Goal: Navigation & Orientation: Find specific page/section

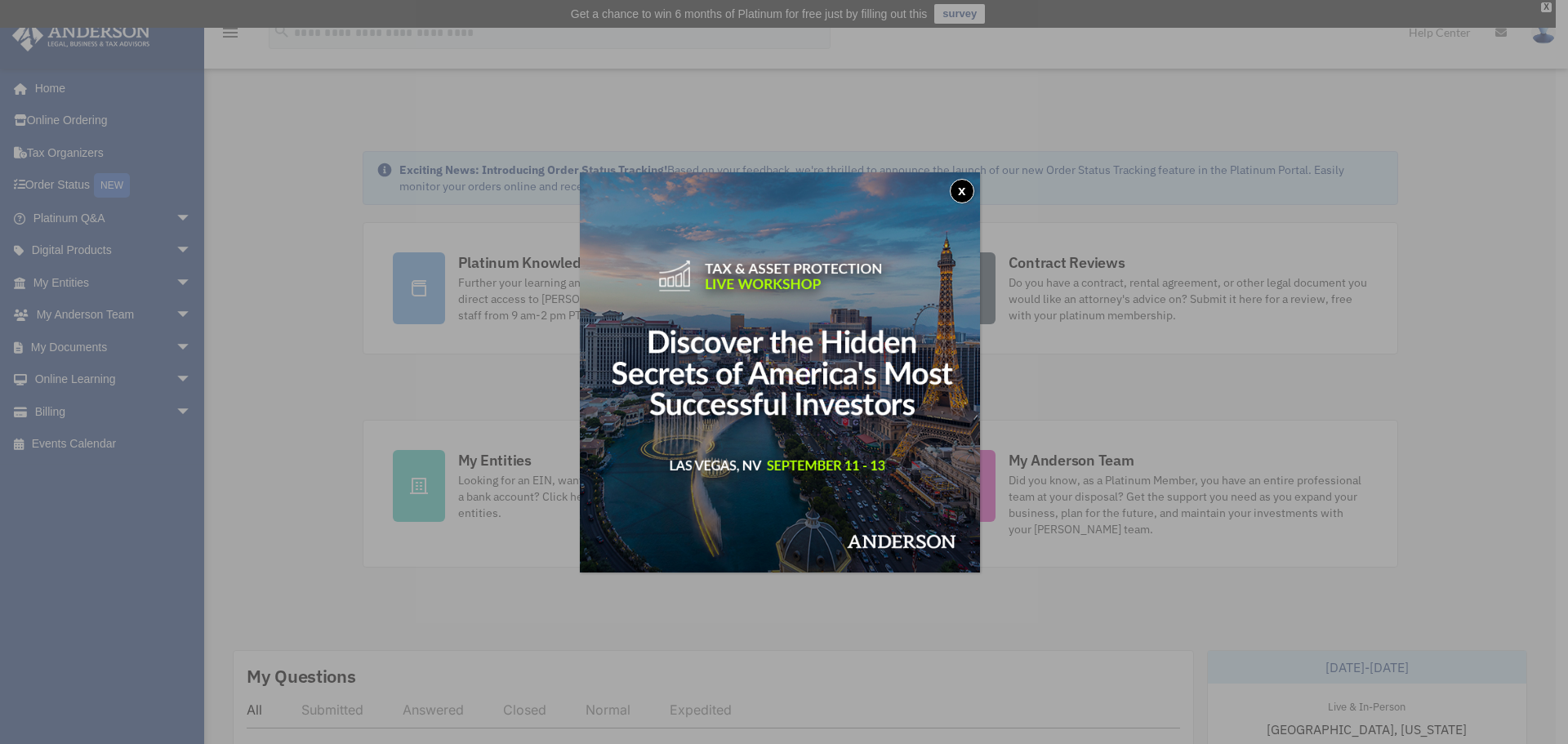
click at [965, 187] on button "x" at bounding box center [962, 191] width 25 height 25
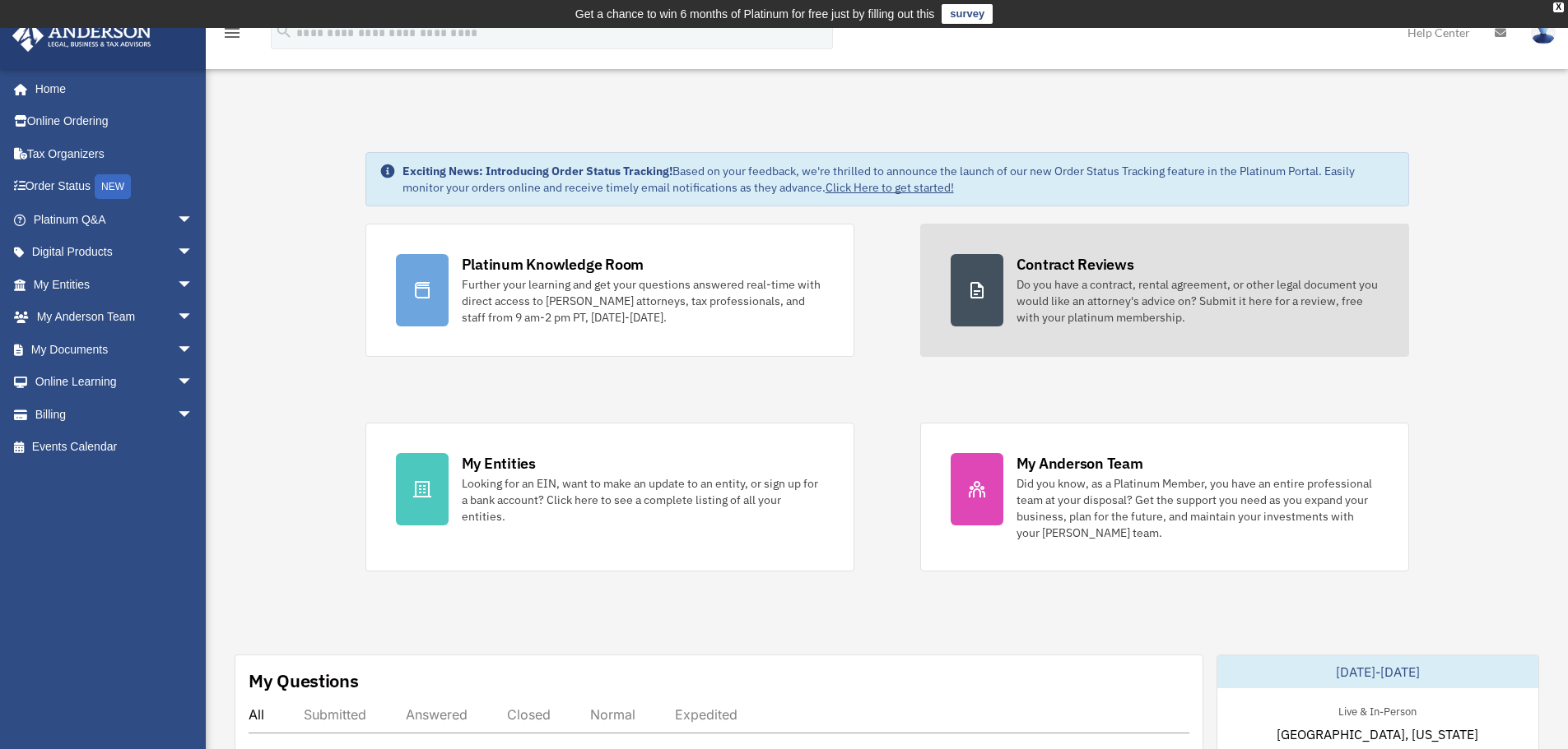
click at [1037, 260] on div "Contract Reviews" at bounding box center [1075, 265] width 118 height 20
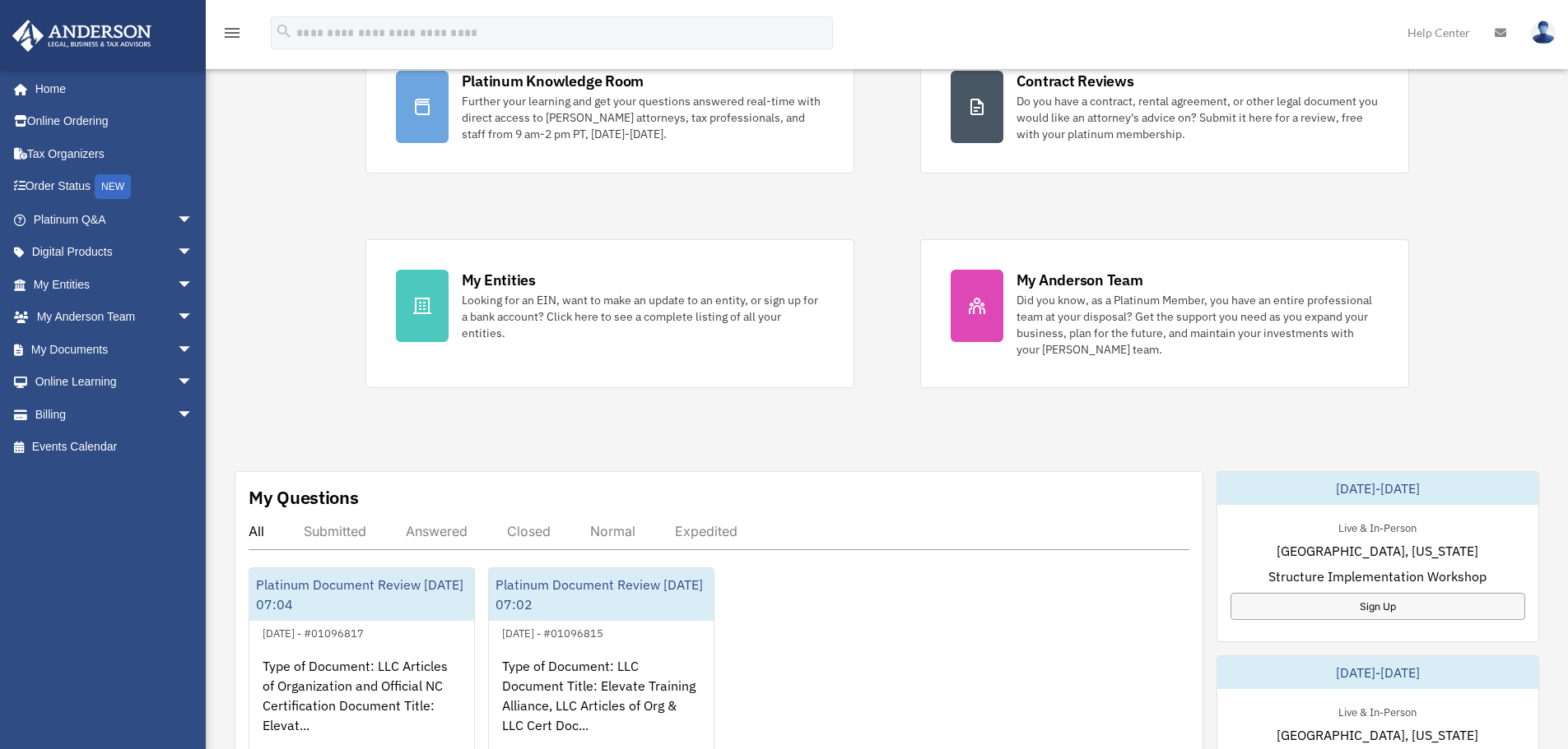
scroll to position [329, 0]
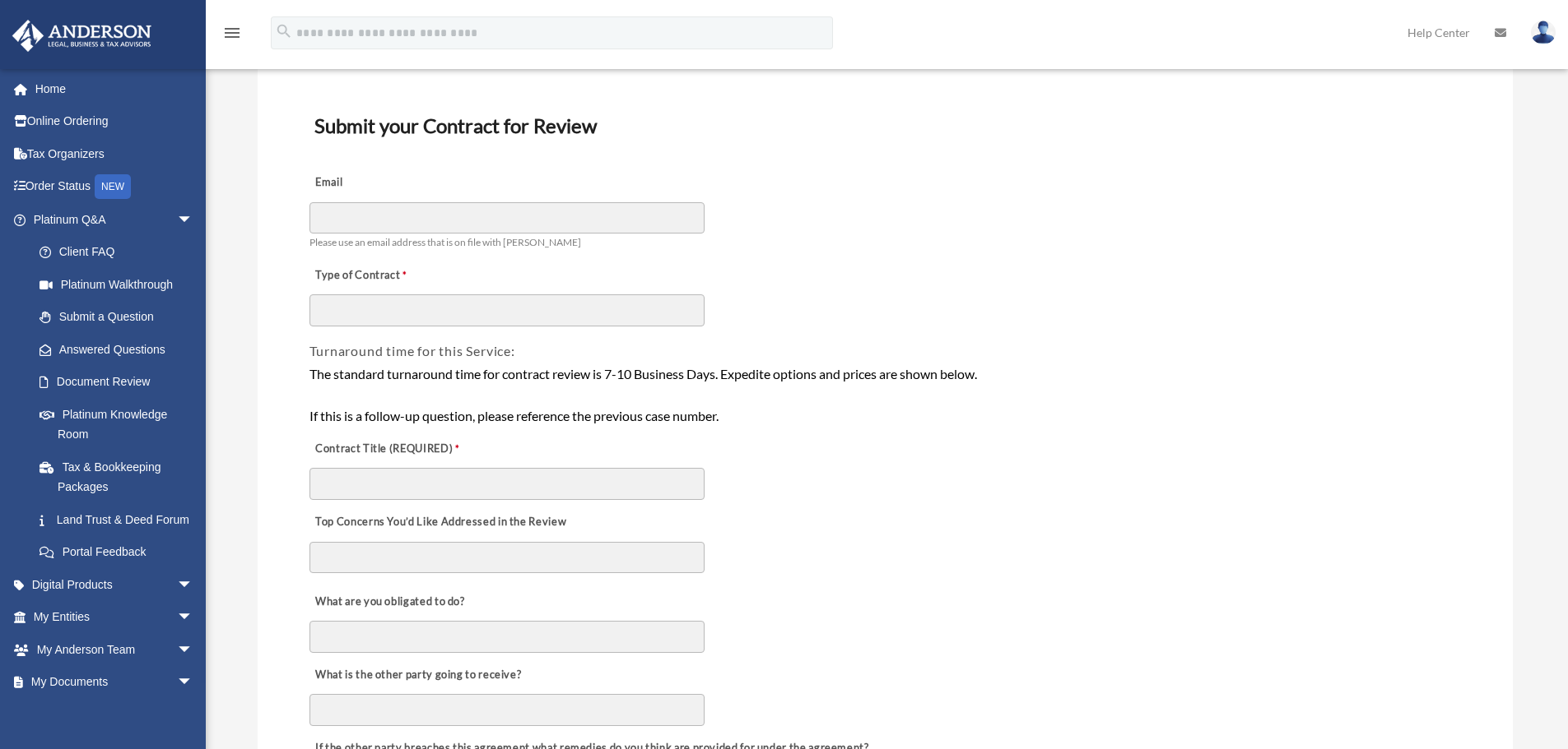
scroll to position [412, 0]
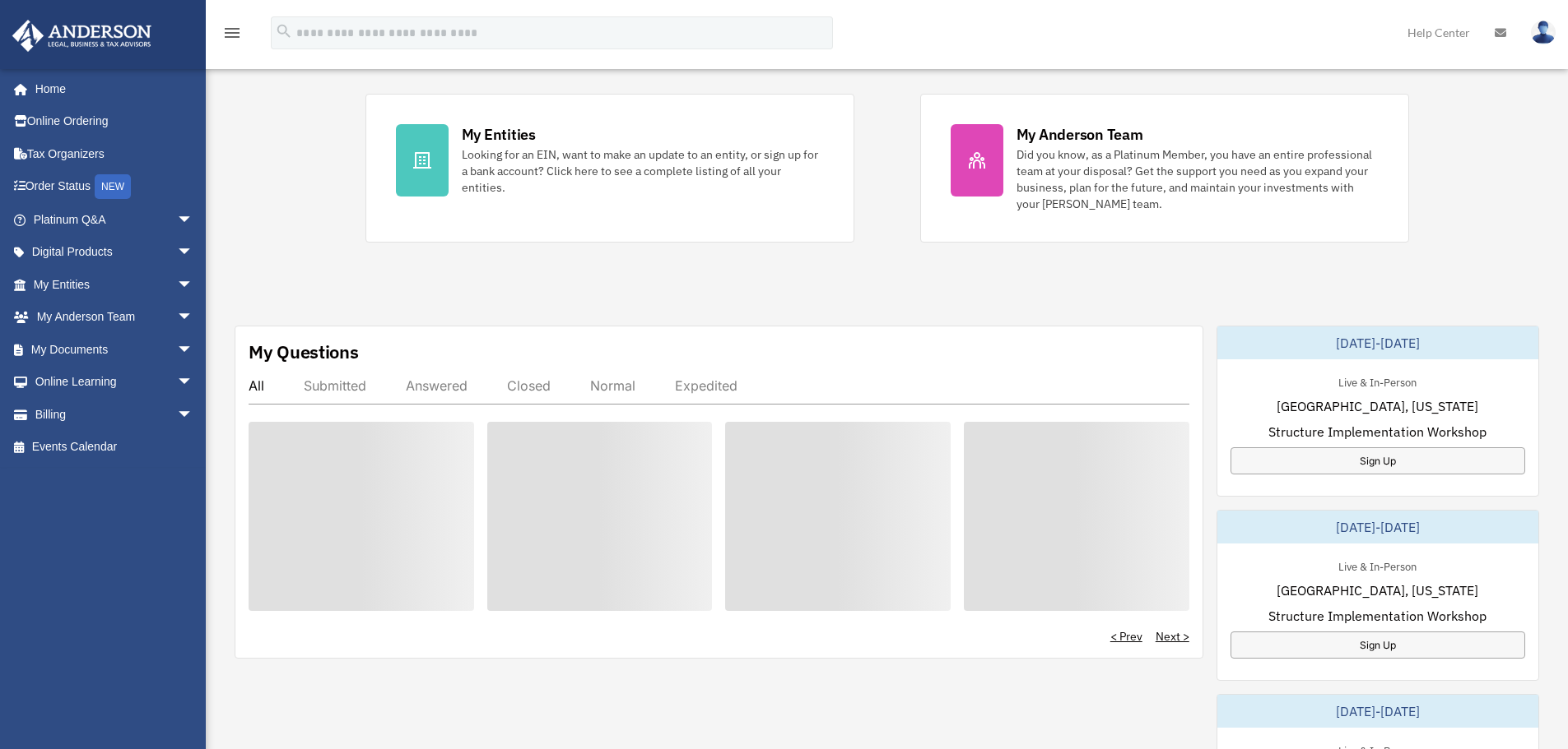
scroll to position [329, 0]
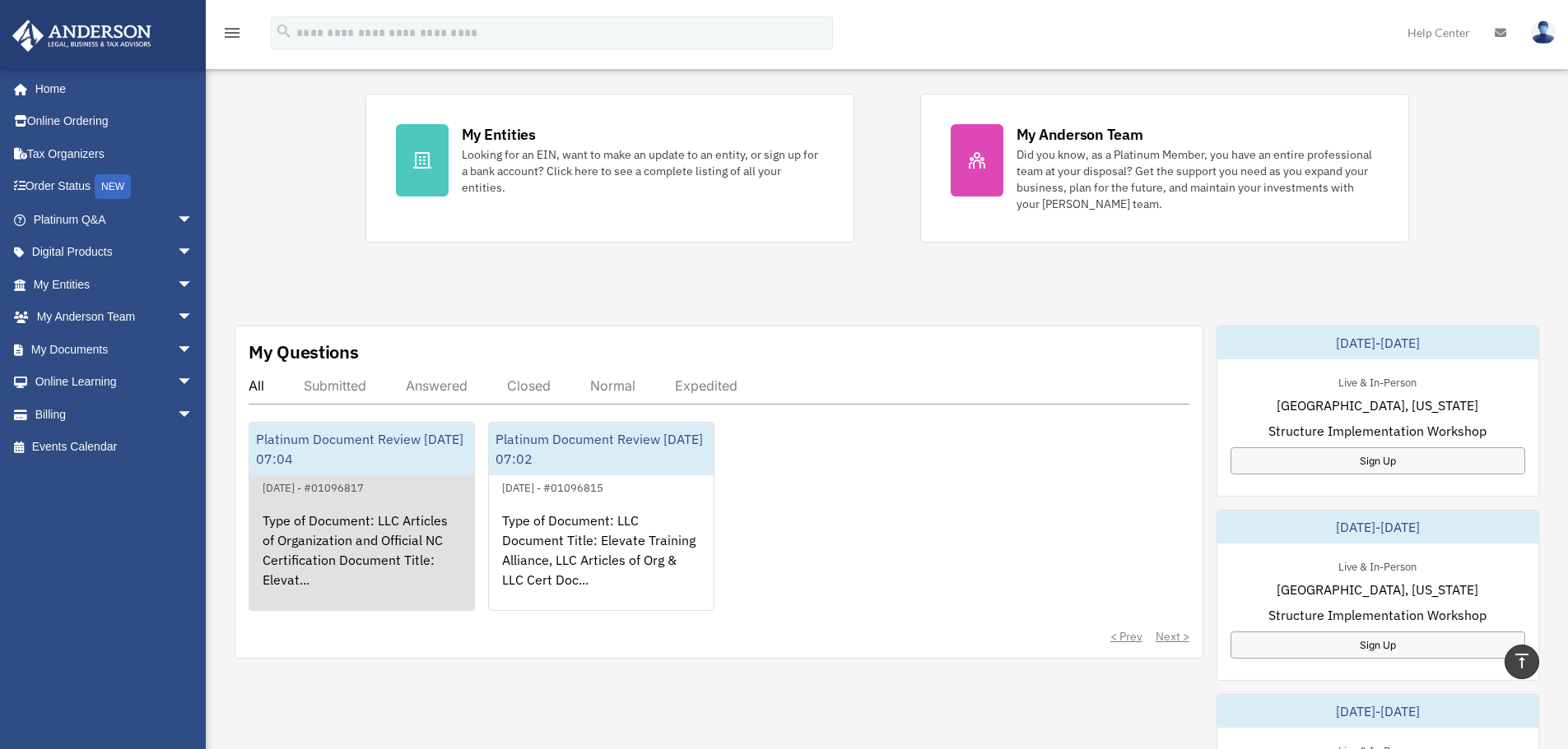
click at [382, 538] on div "Type of Document: LLC Articles of Organization and Official NC Certification Do…" at bounding box center [361, 562] width 225 height 128
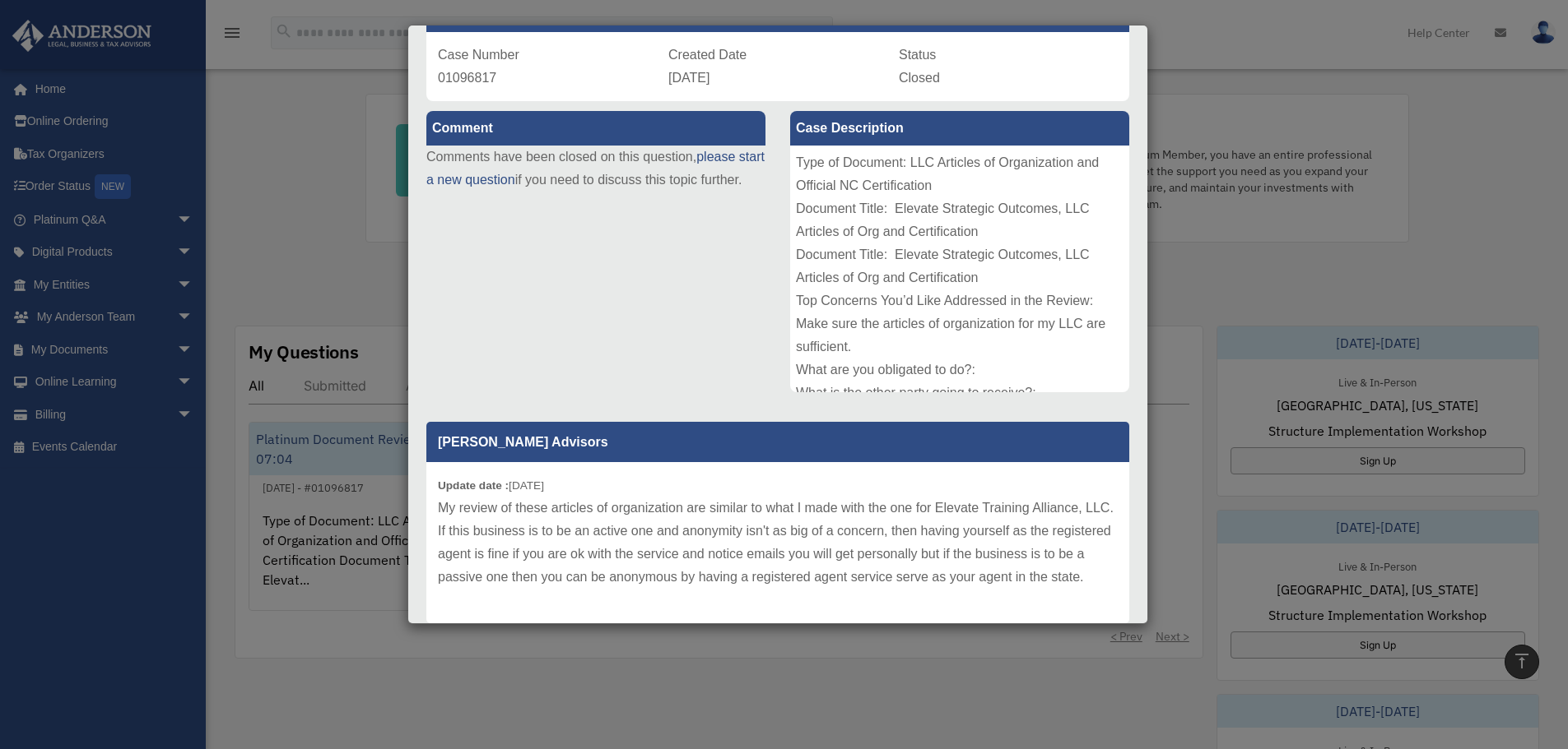
scroll to position [165, 0]
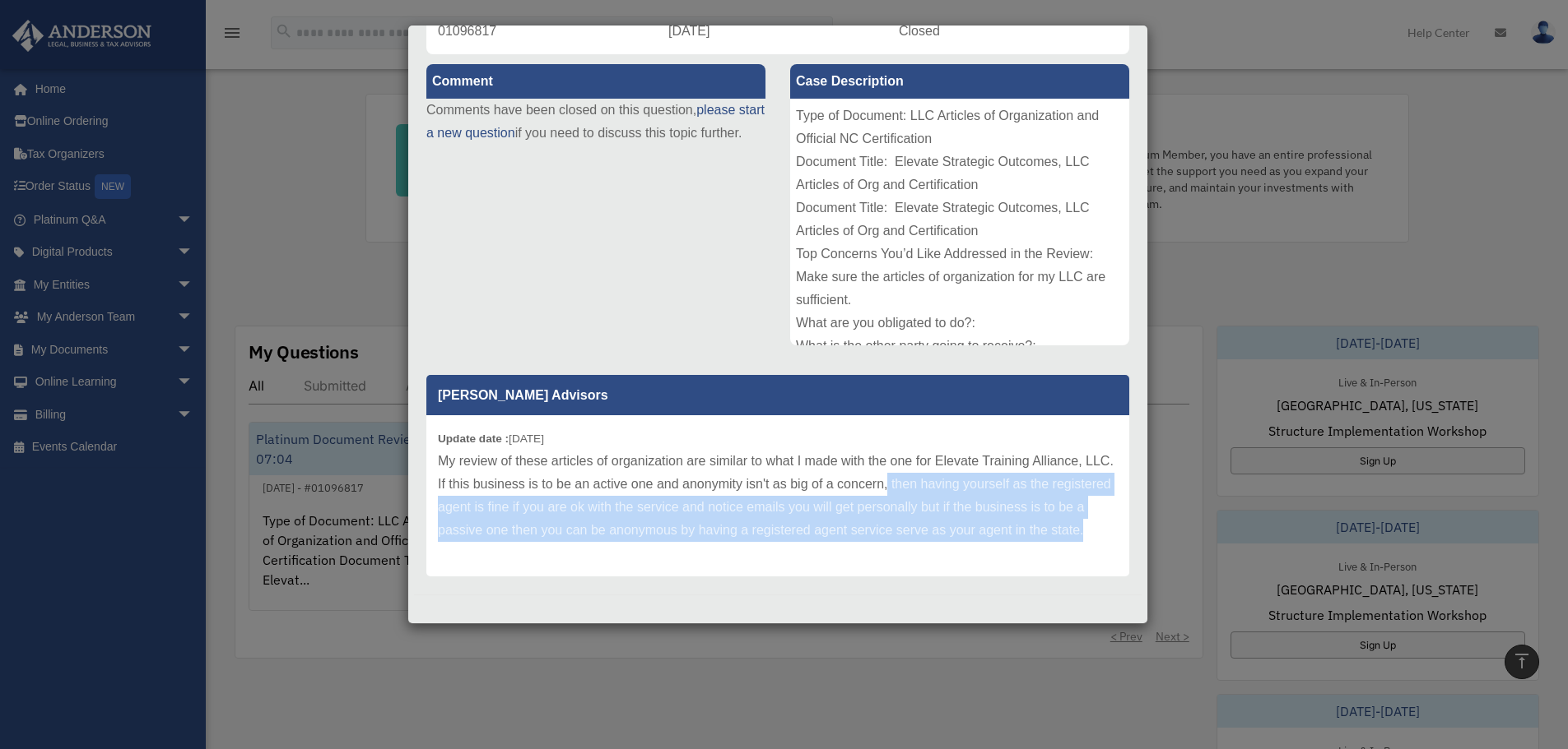
drag, startPoint x: 920, startPoint y: 489, endPoint x: 1033, endPoint y: 545, distance: 126.1
click at [1033, 542] on p "My review of these articles of organization are similar to what I made with the…" at bounding box center [777, 496] width 679 height 92
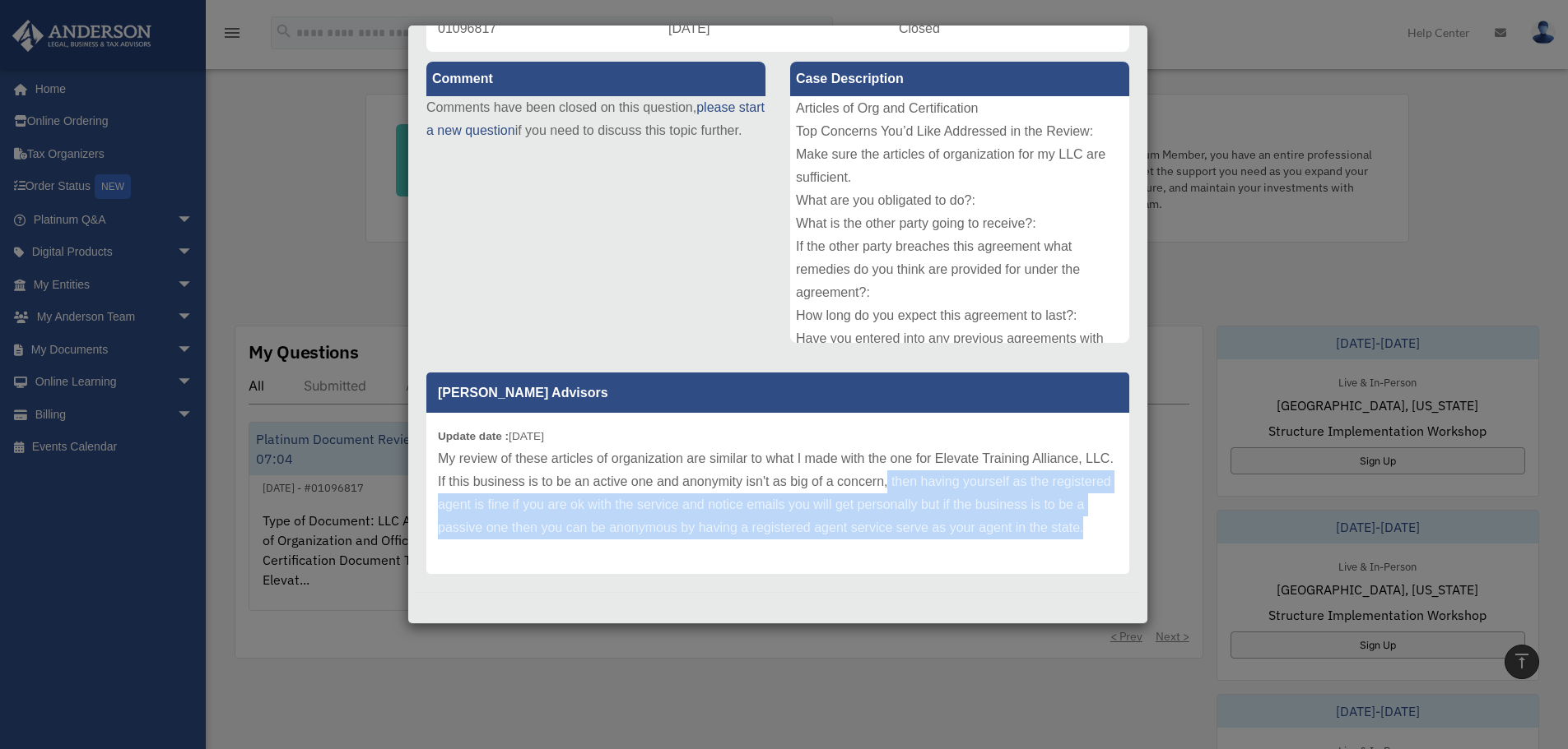
scroll to position [82, 0]
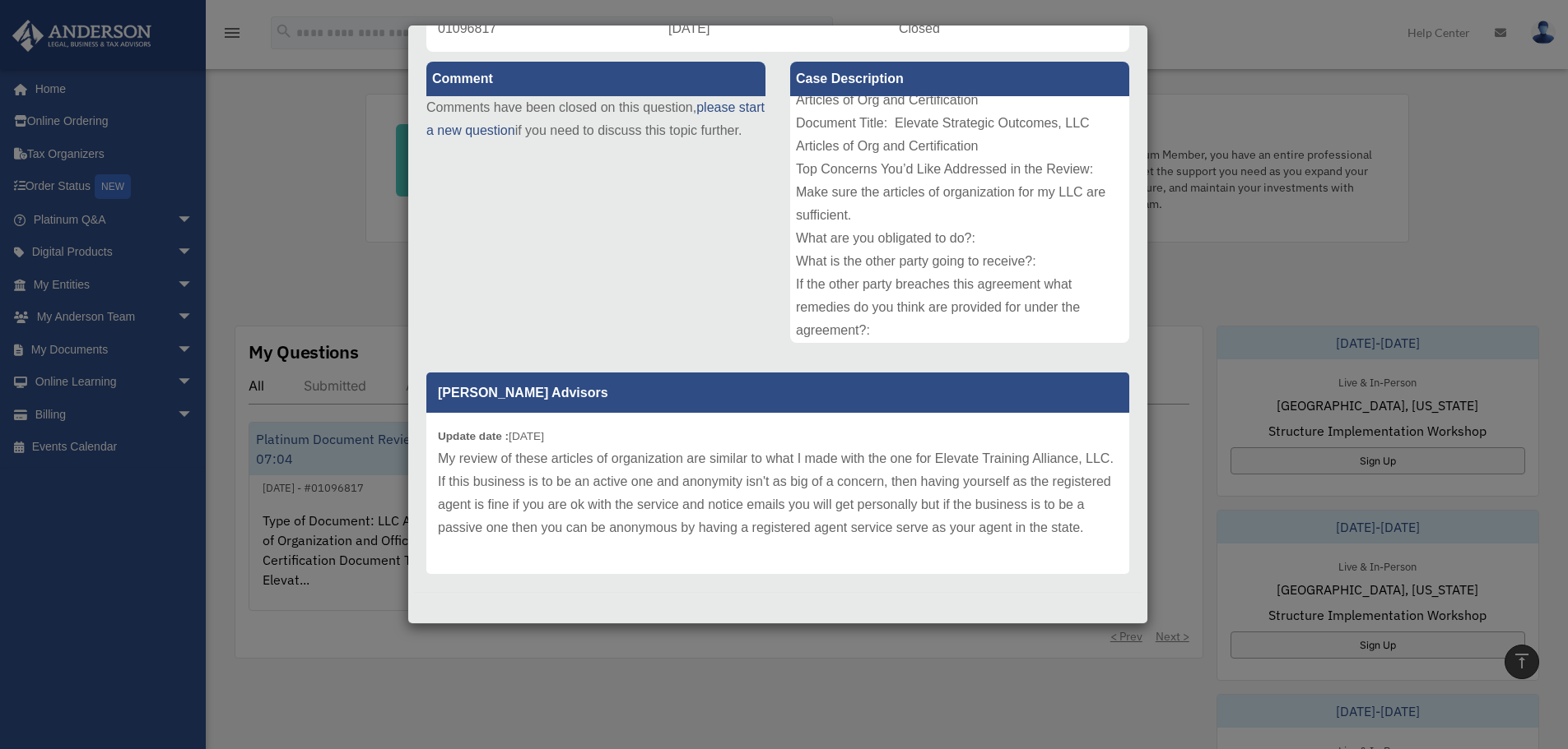
click at [345, 233] on div "Case Detail × Platinum Document Review 09/03/2025 07:04 Case Number 01096817 Cr…" at bounding box center [784, 374] width 1568 height 749
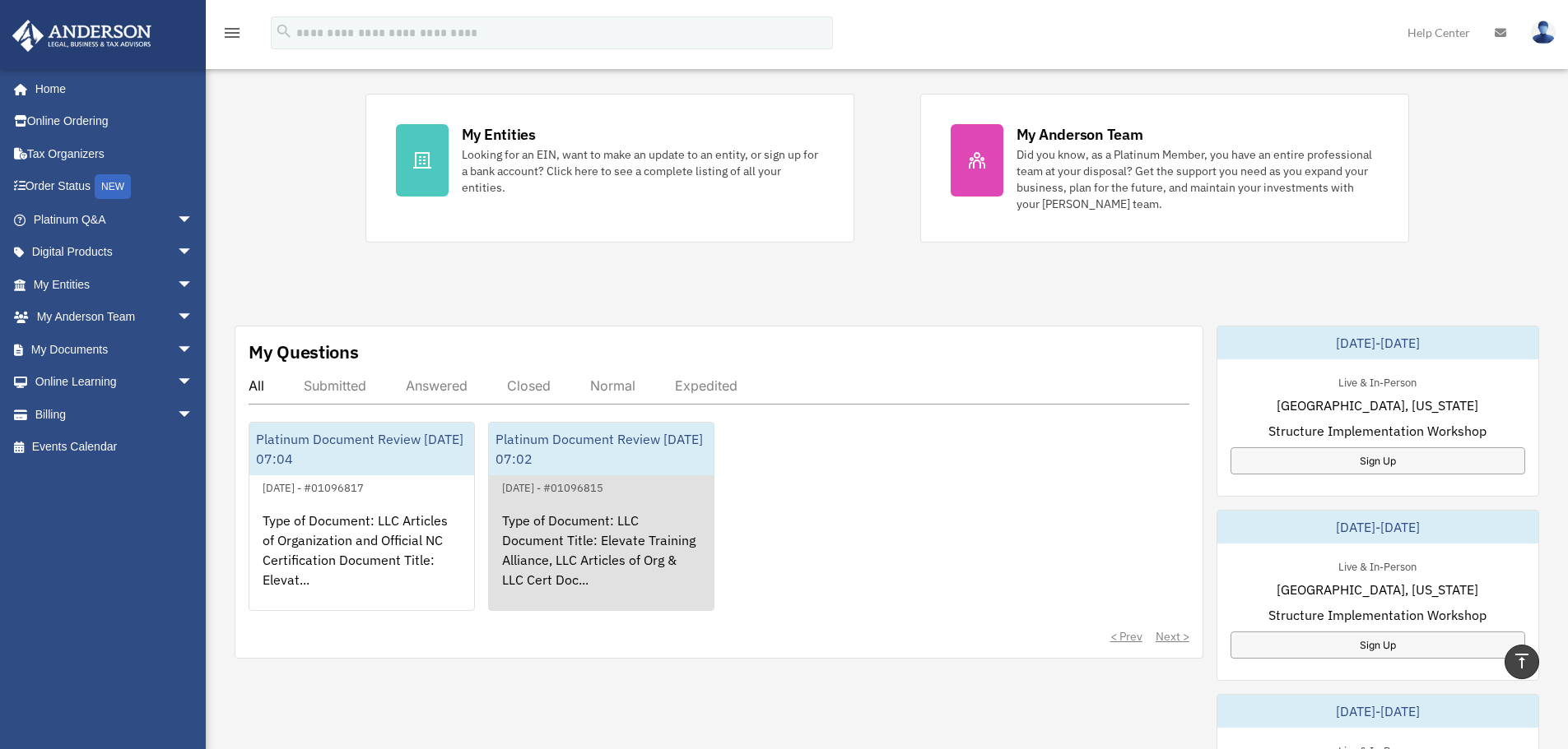
click at [567, 554] on div "Type of Document: LLC Document Title: Elevate Training Alliance, LLC Articles o…" at bounding box center [601, 562] width 225 height 128
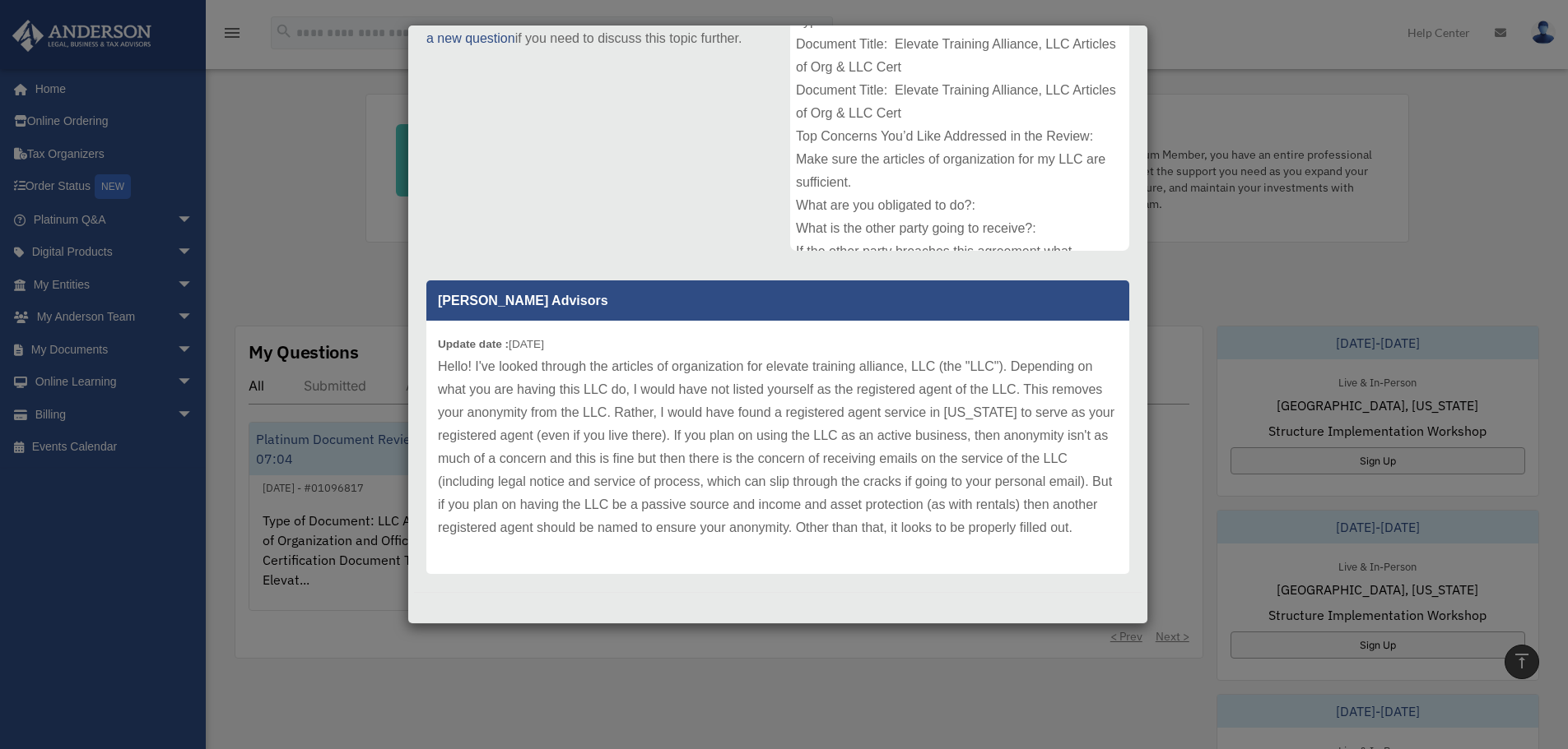
scroll to position [282, 0]
drag, startPoint x: 625, startPoint y: 315, endPoint x: 618, endPoint y: 345, distance: 30.8
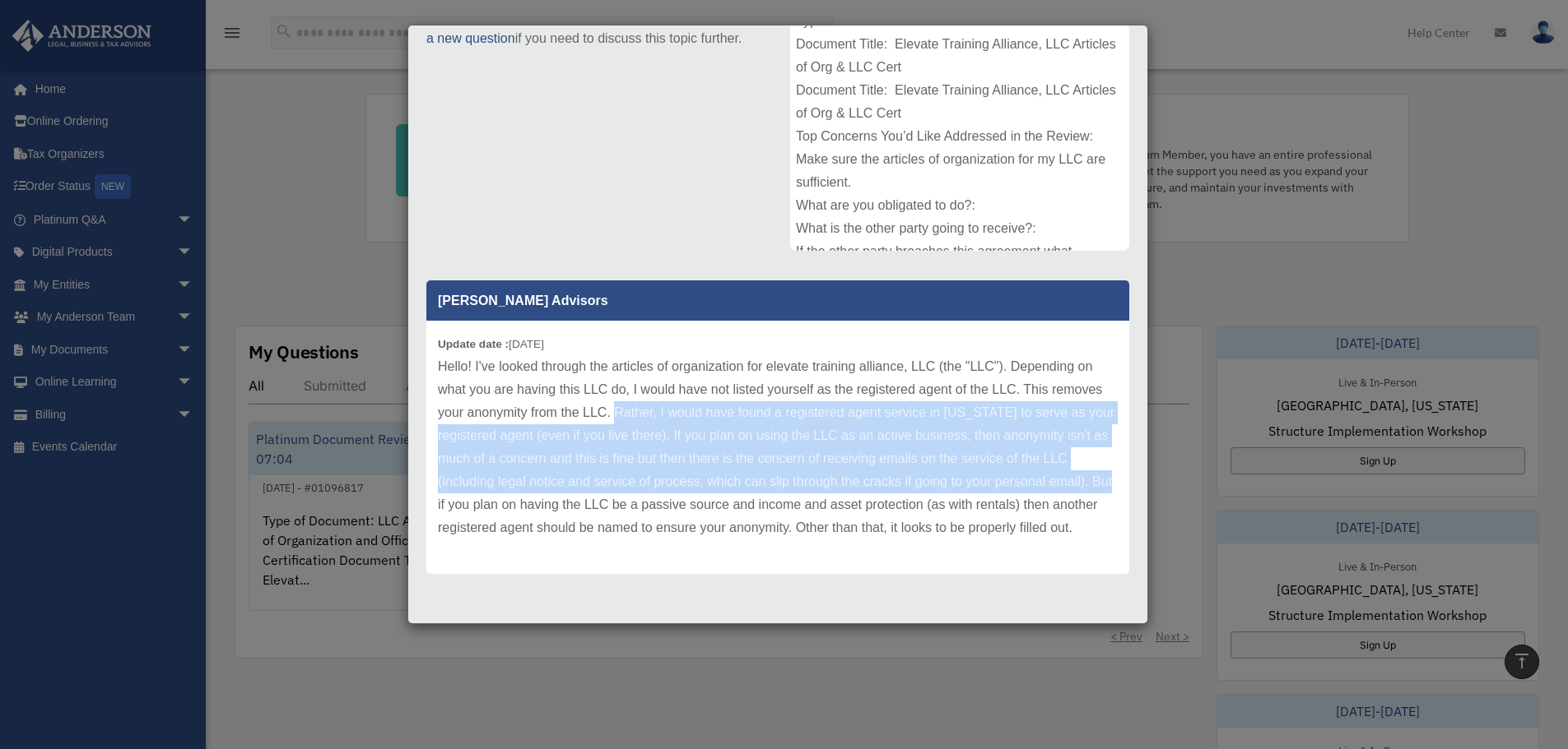
drag, startPoint x: 613, startPoint y: 390, endPoint x: 476, endPoint y: 489, distance: 169.0
click at [476, 489] on p "Hello! I've looked through the articles of organization for elevate training al…" at bounding box center [777, 448] width 679 height 184
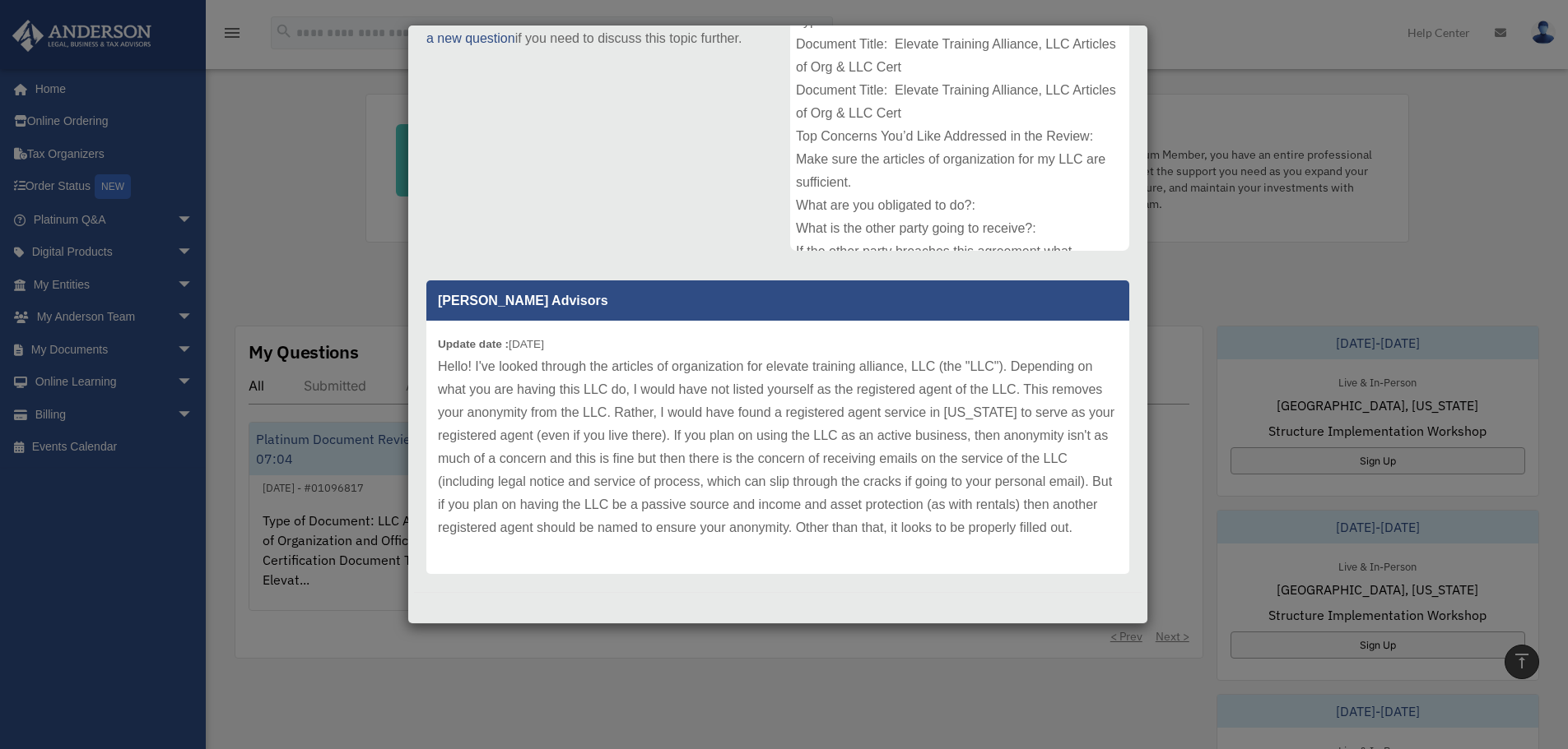
click at [550, 489] on p "Hello! I've looked through the articles of organization for elevate training al…" at bounding box center [777, 448] width 679 height 184
drag, startPoint x: 993, startPoint y: 484, endPoint x: 1008, endPoint y: 529, distance: 47.4
click at [1008, 529] on p "Hello! I've looked through the articles of organization for elevate training al…" at bounding box center [777, 448] width 679 height 184
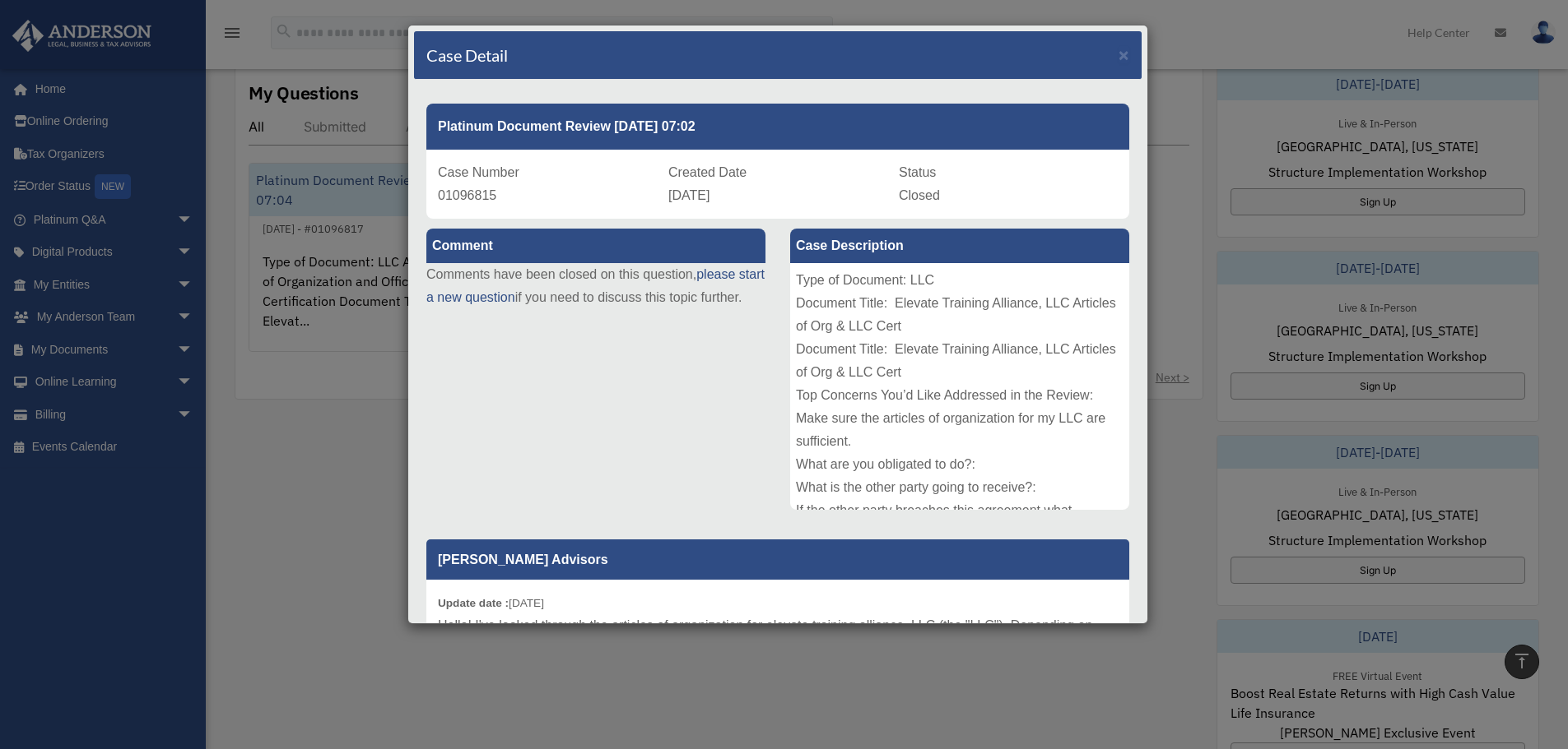
scroll to position [576, 0]
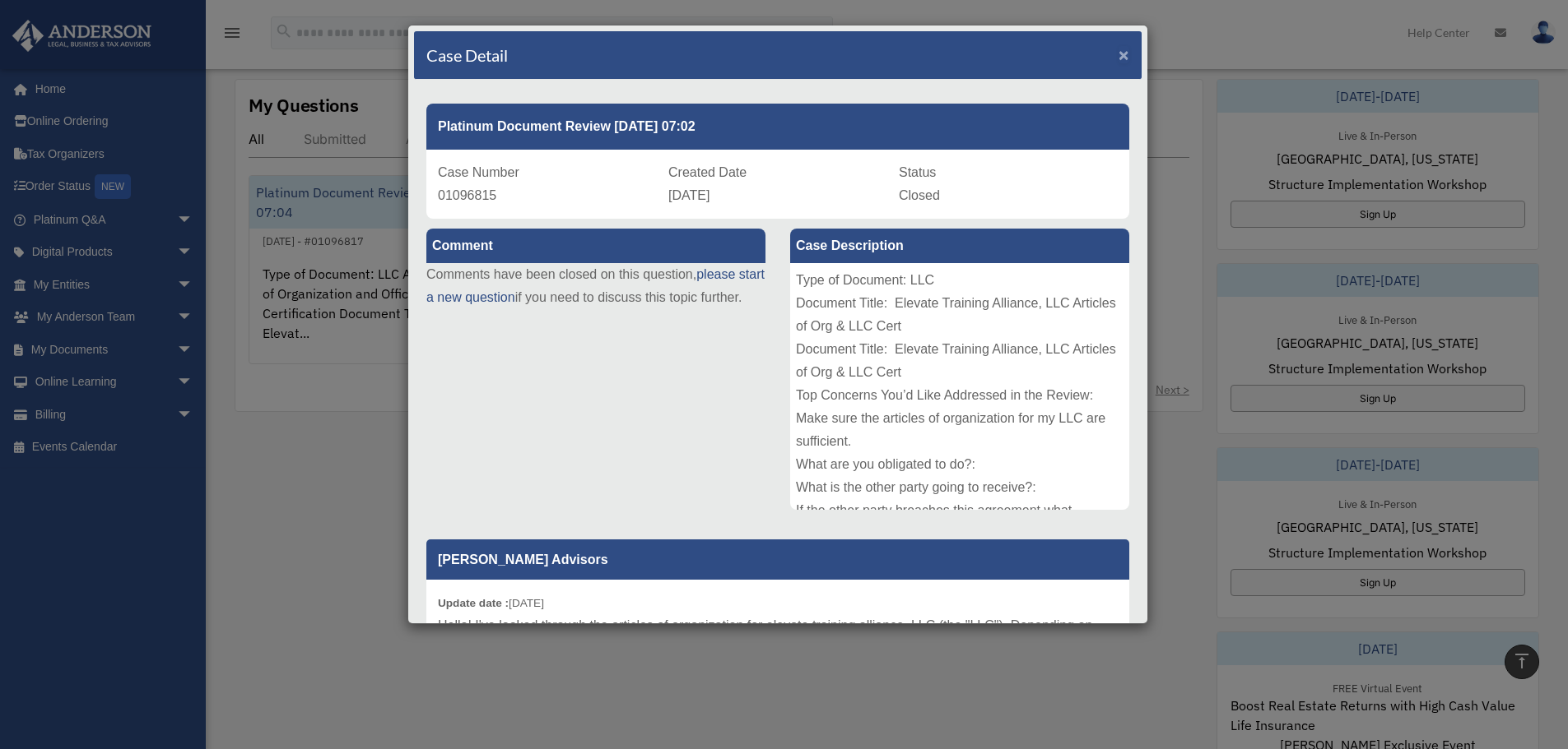
click at [1119, 52] on span "×" at bounding box center [1124, 55] width 11 height 19
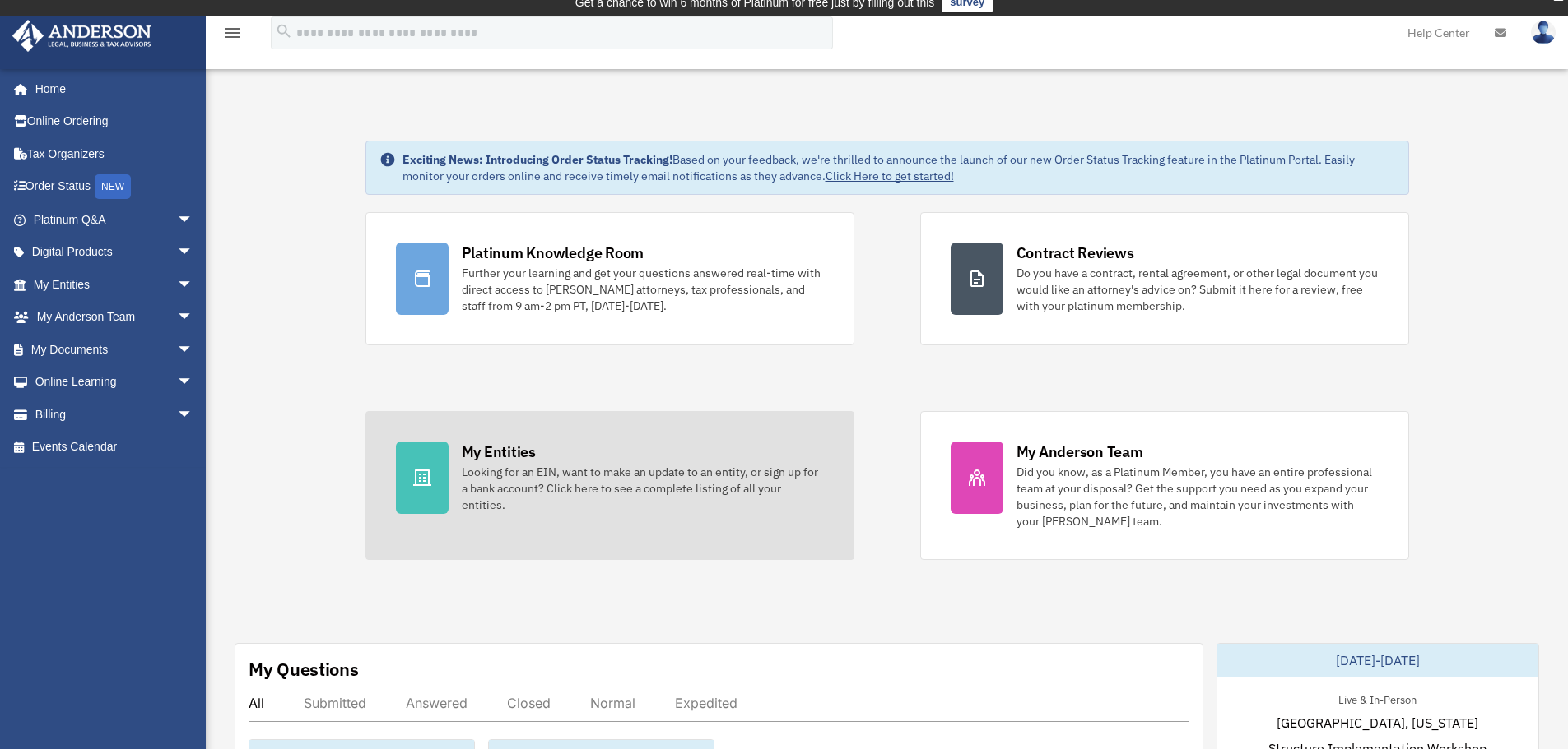
scroll to position [0, 0]
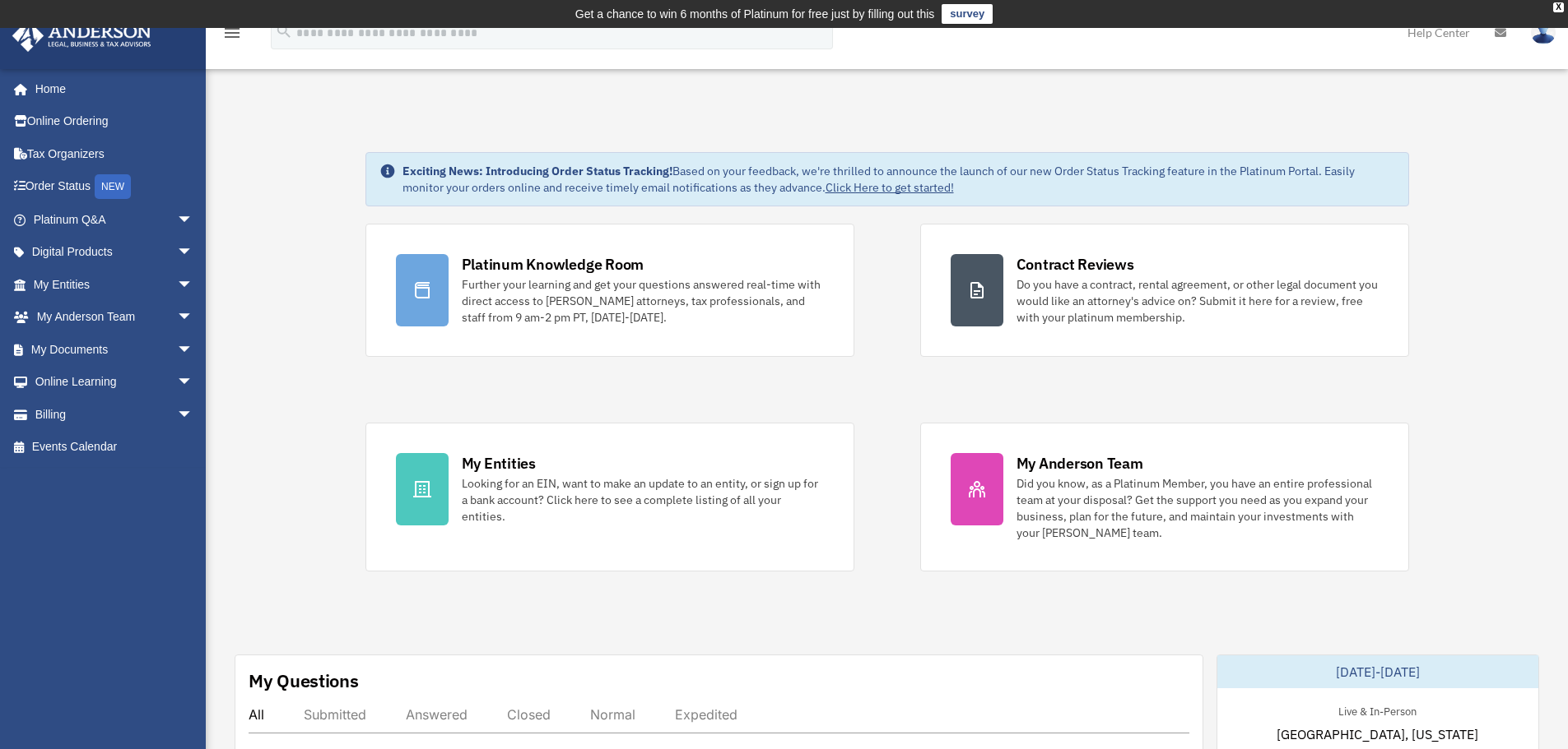
click at [177, 383] on span "arrow_drop_down" at bounding box center [193, 383] width 33 height 33
click at [177, 383] on span "arrow_drop_up" at bounding box center [193, 383] width 33 height 33
click at [177, 317] on span "arrow_drop_down" at bounding box center [193, 317] width 33 height 33
click at [150, 351] on link "My Anderson Team" at bounding box center [120, 349] width 195 height 33
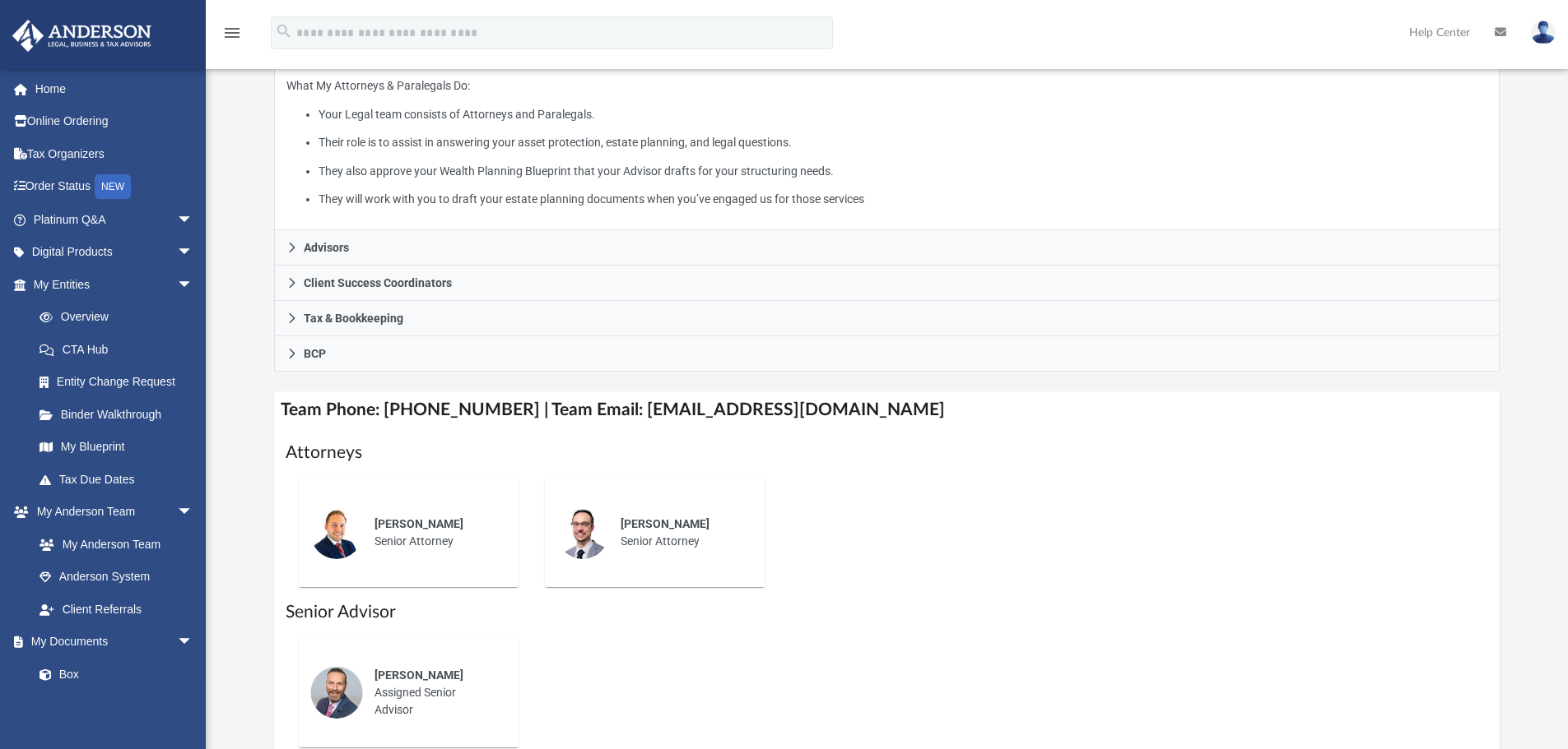
scroll to position [329, 0]
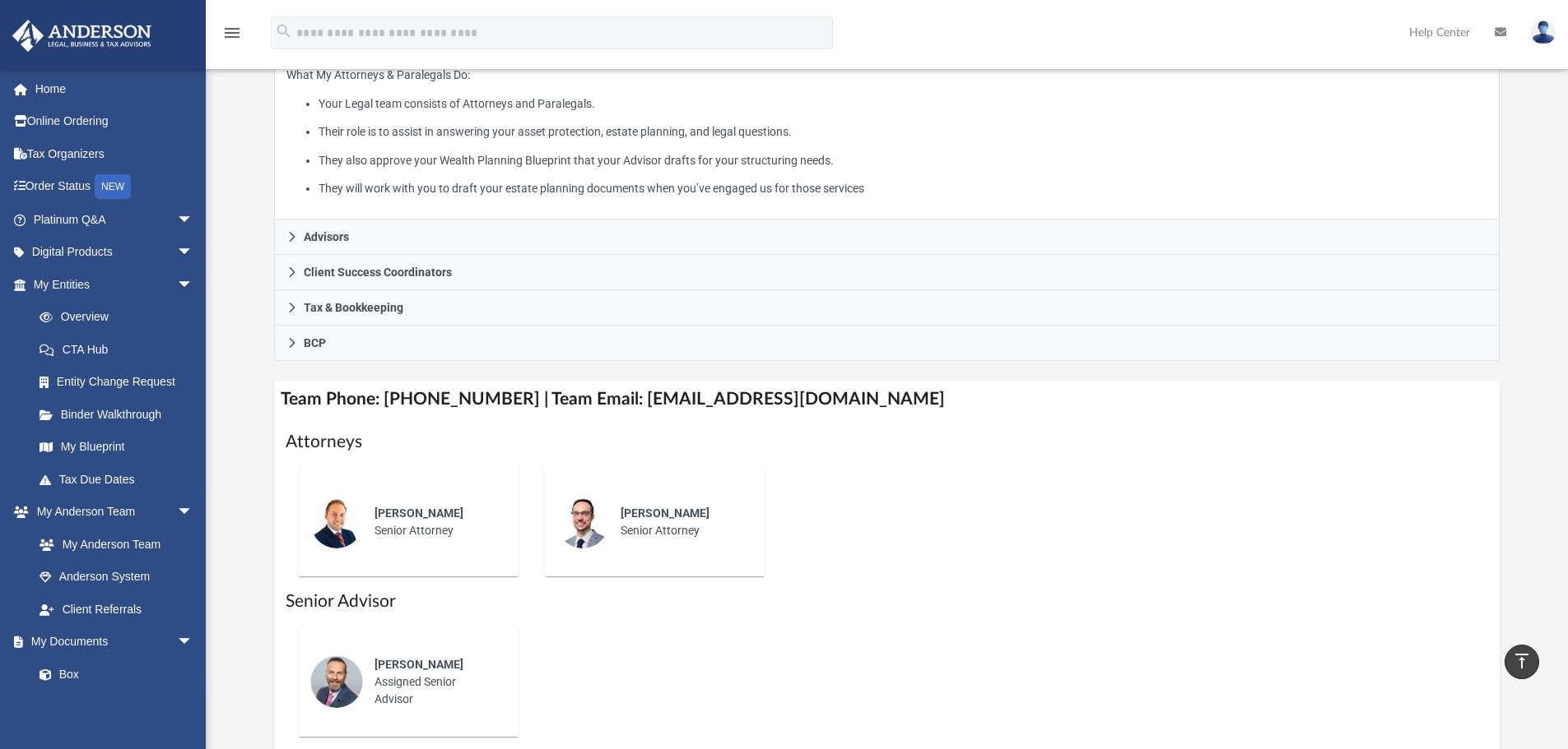
click at [396, 523] on div "[PERSON_NAME] Senior Attorney" at bounding box center [435, 522] width 144 height 57
click at [603, 509] on div at bounding box center [583, 523] width 53 height 53
click at [388, 677] on div "[PERSON_NAME] Assigned Senior Advisor" at bounding box center [435, 682] width 144 height 75
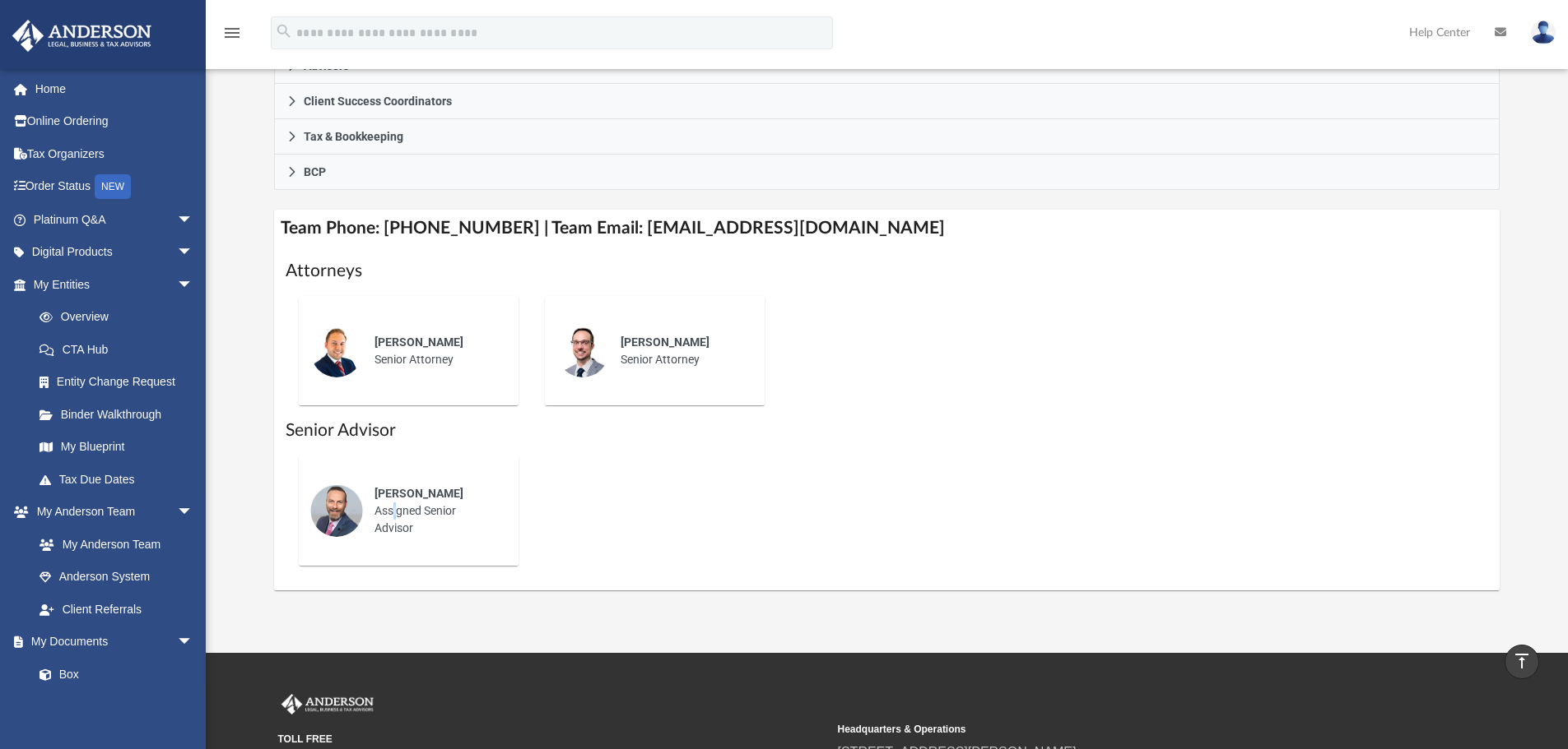
scroll to position [576, 0]
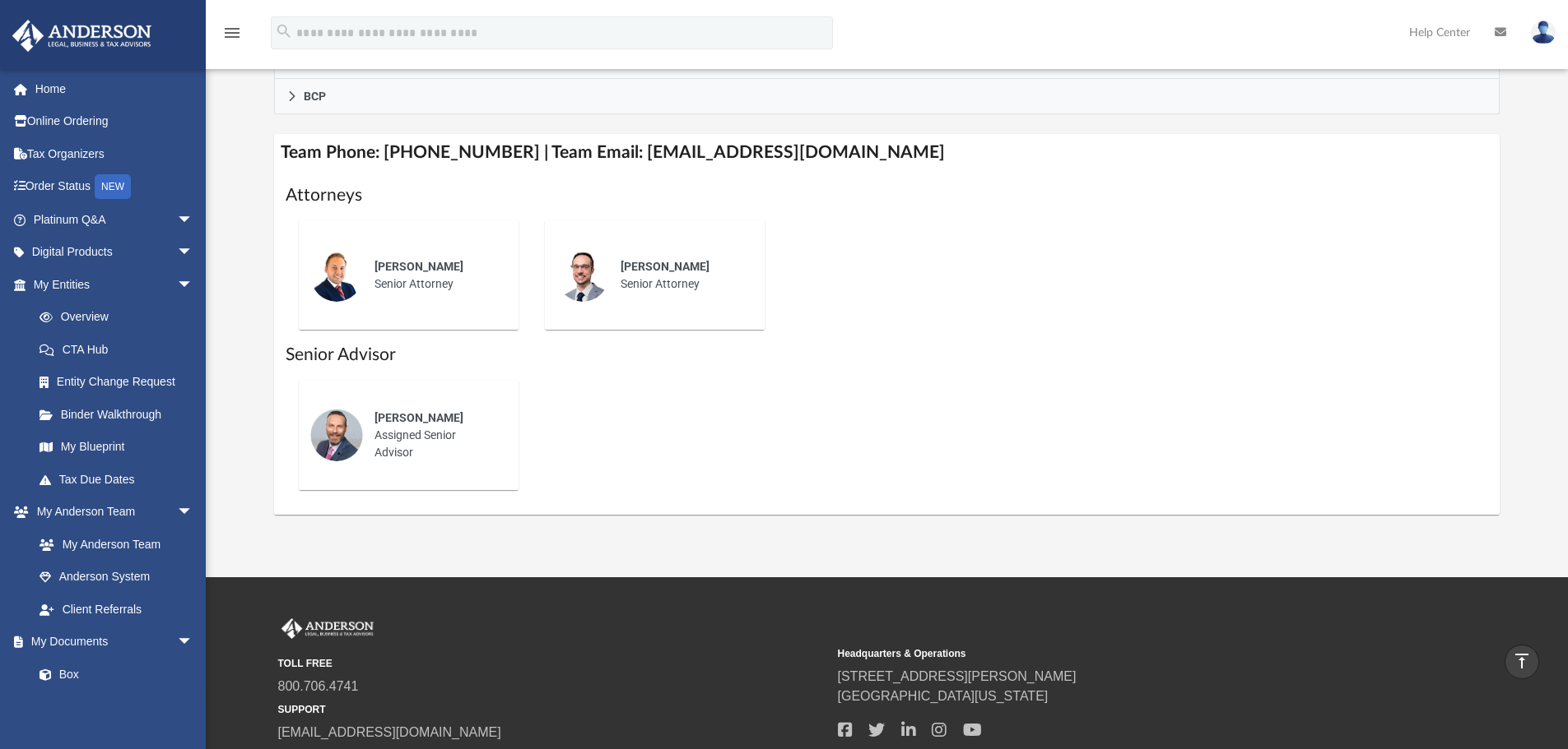
click at [531, 444] on div "[PERSON_NAME] Assigned Senior Advisor" at bounding box center [408, 435] width 246 height 136
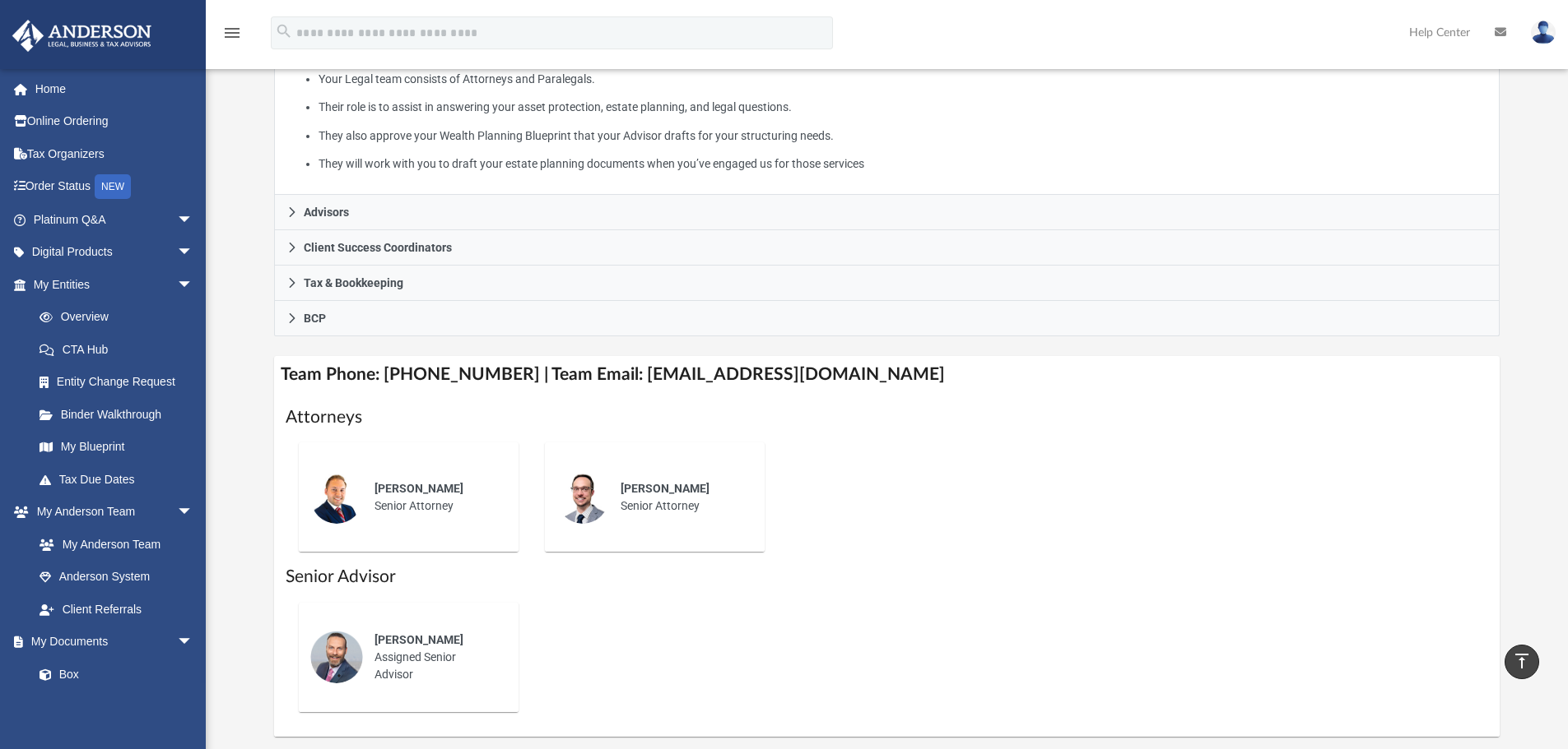
scroll to position [329, 0]
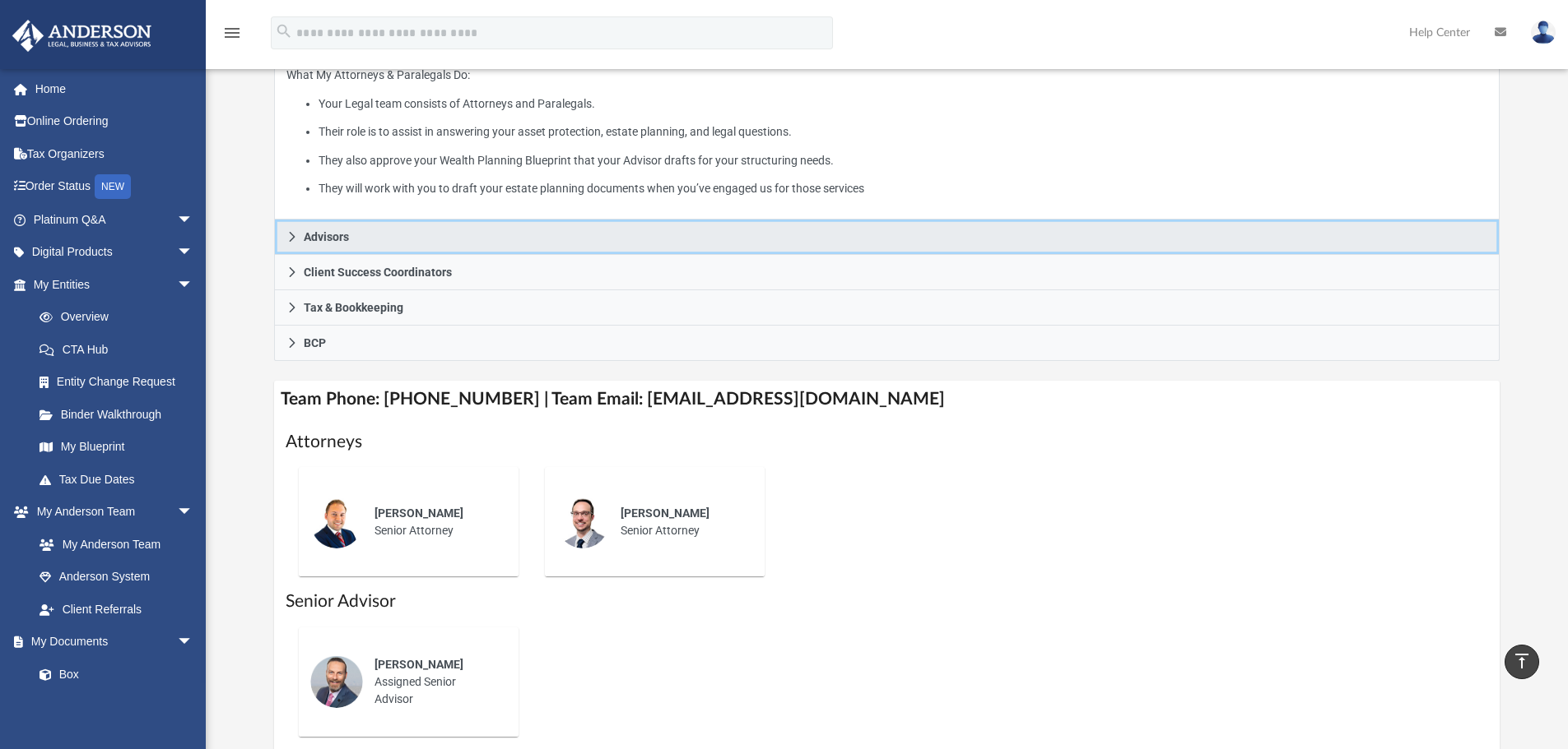
click at [291, 239] on icon at bounding box center [291, 237] width 6 height 10
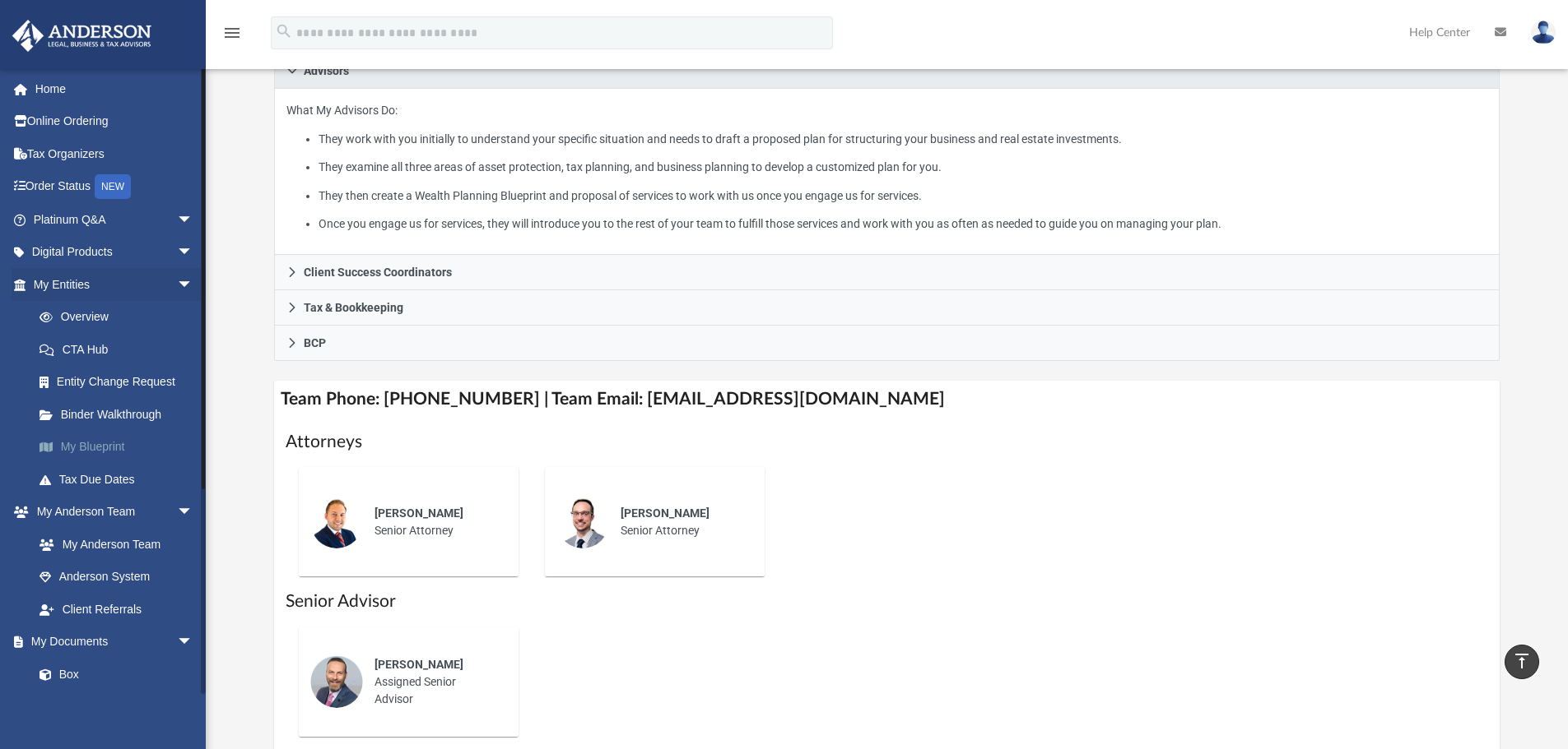
click at [122, 446] on link "My Blueprint" at bounding box center [120, 448] width 195 height 33
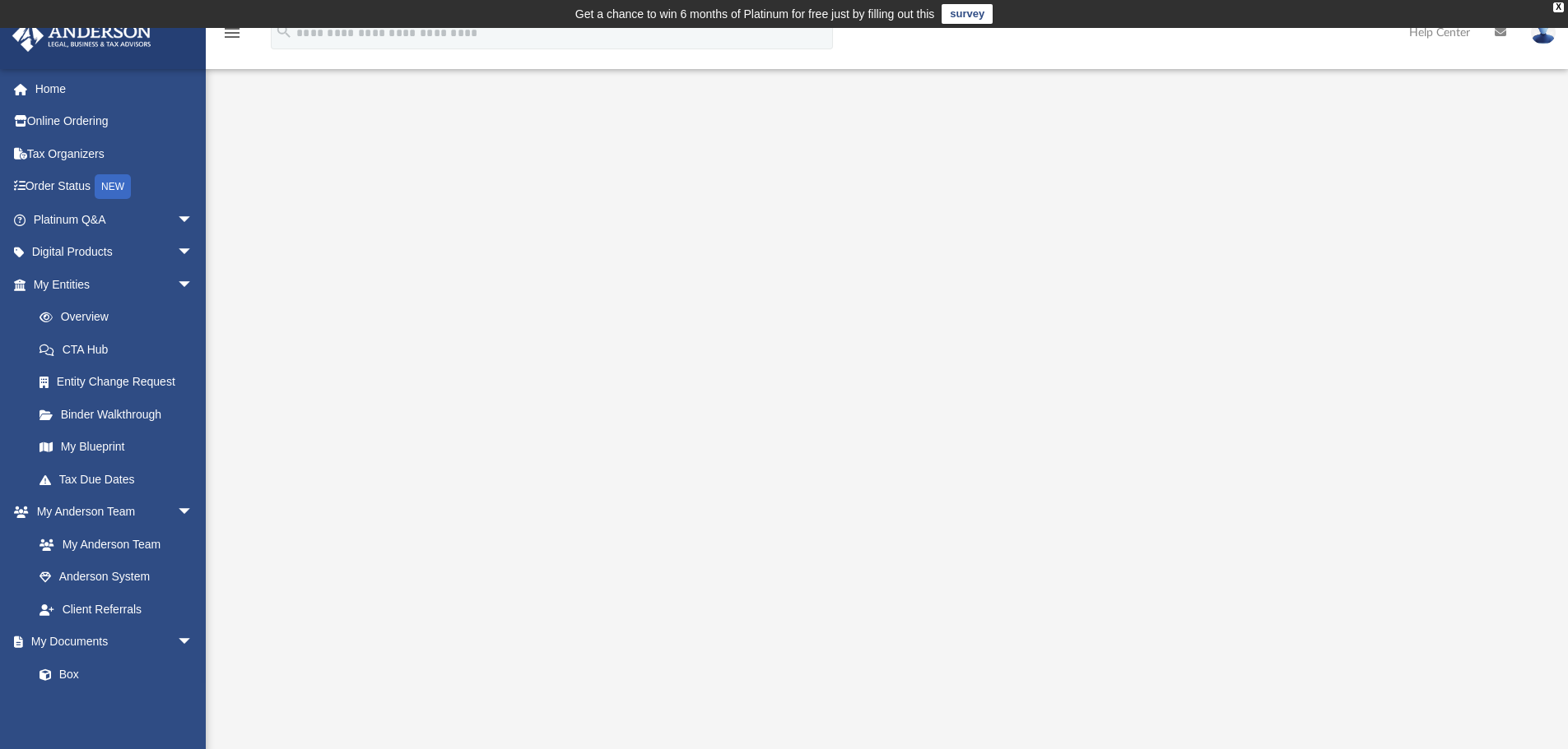
click at [361, 478] on div at bounding box center [887, 471] width 1226 height 658
